Goal: Task Accomplishment & Management: Manage account settings

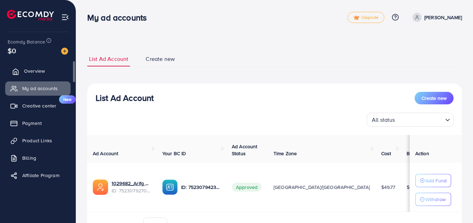
click at [41, 69] on span "Overview" at bounding box center [34, 70] width 21 height 7
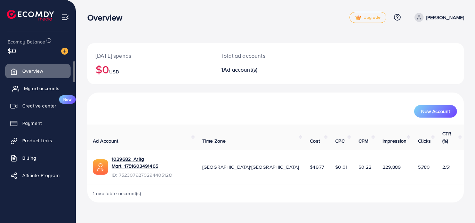
click at [34, 86] on span "My ad accounts" at bounding box center [41, 88] width 35 height 7
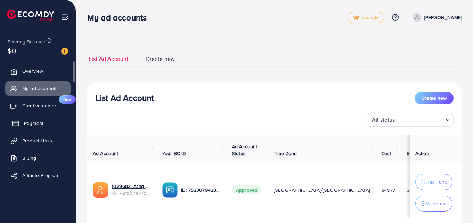
click at [30, 125] on span "Payment" at bounding box center [33, 123] width 19 height 7
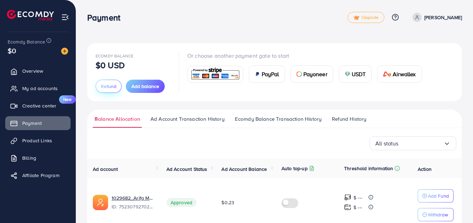
click at [114, 86] on span "Refund" at bounding box center [109, 86] width 16 height 7
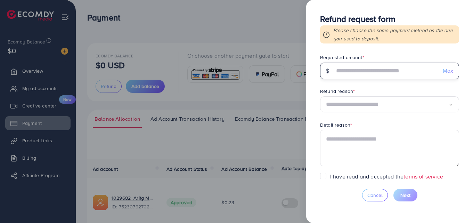
click at [373, 70] on input "text" at bounding box center [386, 71] width 103 height 17
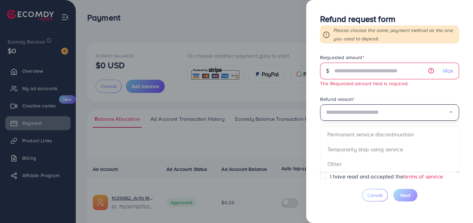
click at [364, 105] on div "Loading..." at bounding box center [389, 112] width 139 height 16
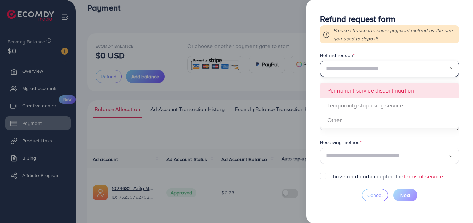
scroll to position [33, 0]
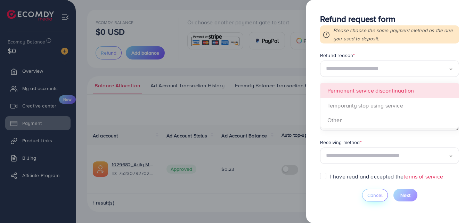
click at [381, 194] on span "Cancel" at bounding box center [375, 195] width 15 height 7
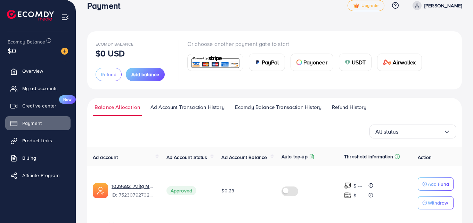
scroll to position [3, 0]
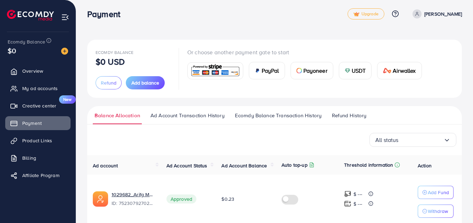
click at [207, 71] on img at bounding box center [215, 70] width 51 height 15
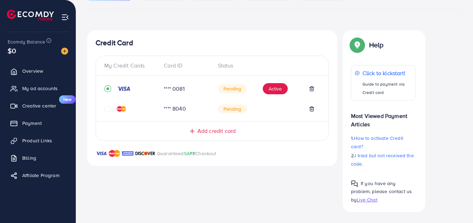
scroll to position [101, 0]
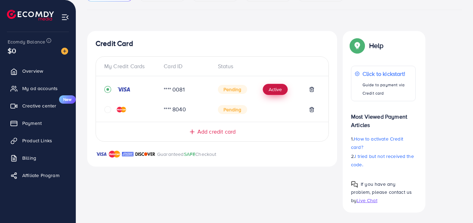
click at [277, 91] on button "Active" at bounding box center [275, 89] width 25 height 11
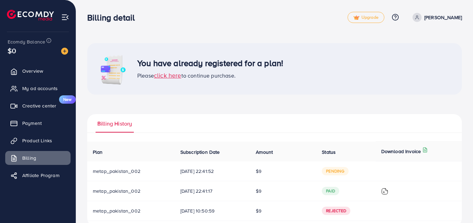
click at [167, 78] on span "click here" at bounding box center [167, 75] width 27 height 9
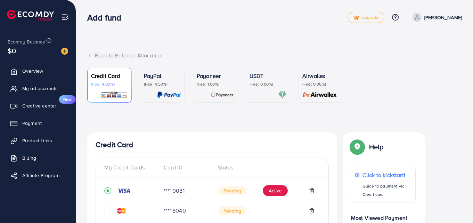
click at [89, 55] on icon at bounding box center [89, 55] width 5 height 5
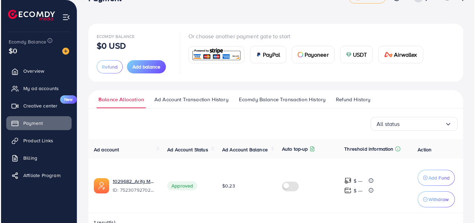
scroll to position [39, 0]
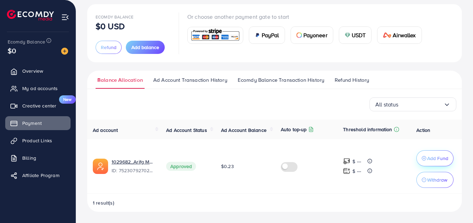
click at [442, 159] on p "Add Fund" at bounding box center [437, 158] width 21 height 8
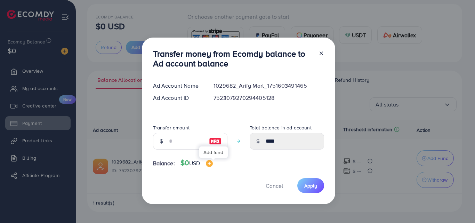
click at [210, 163] on img at bounding box center [209, 163] width 7 height 7
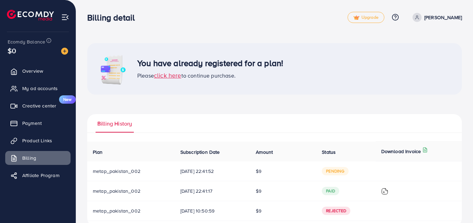
click at [172, 77] on span "click here" at bounding box center [167, 75] width 27 height 9
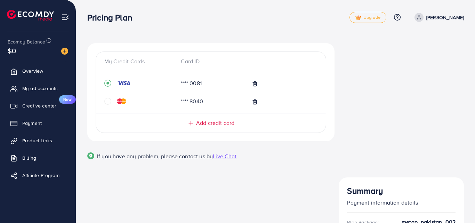
click at [19, 16] on img at bounding box center [30, 15] width 47 height 11
